Goal: Task Accomplishment & Management: Manage account settings

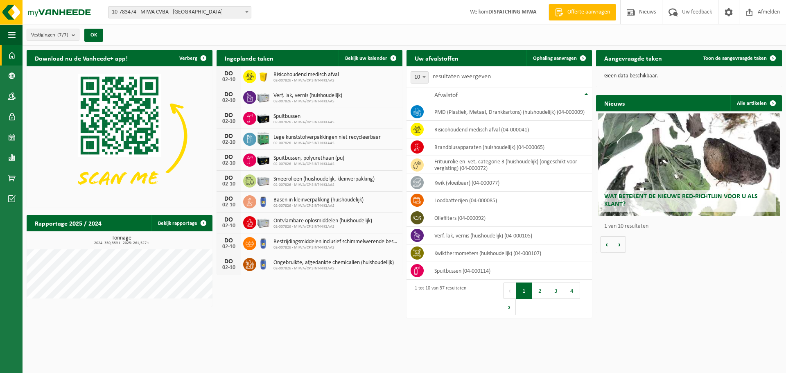
click at [245, 10] on span at bounding box center [247, 12] width 8 height 11
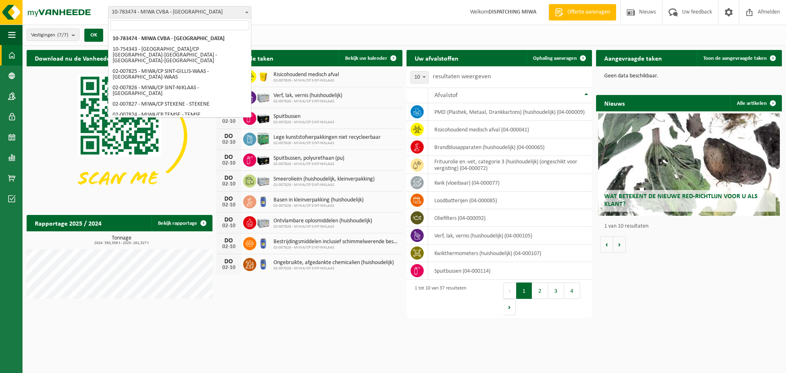
scroll to position [10, 0]
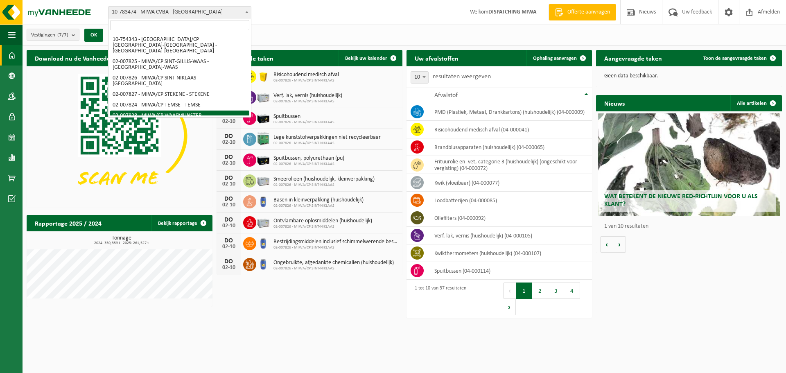
select select "27801"
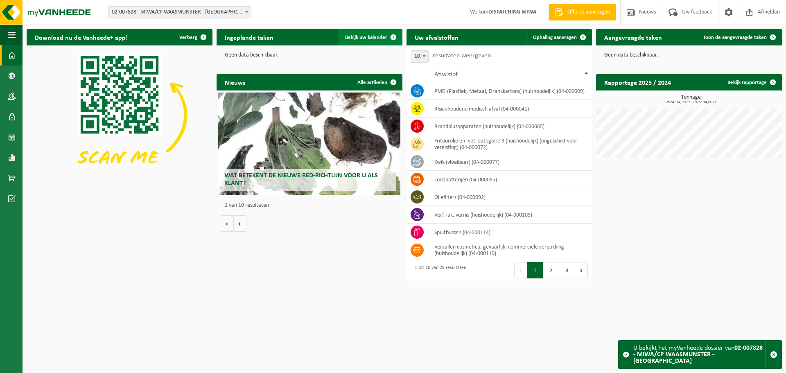
click at [368, 38] on span "Bekijk uw kalender" at bounding box center [366, 37] width 42 height 5
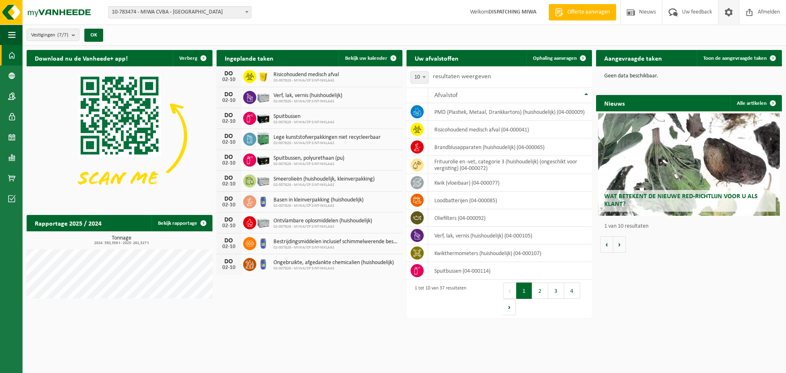
click at [727, 9] on span at bounding box center [729, 12] width 12 height 24
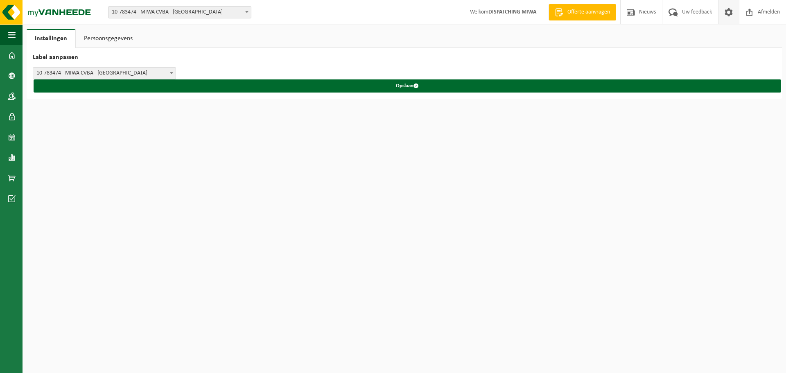
click at [118, 38] on link "Persoonsgegevens" at bounding box center [108, 38] width 65 height 19
